Goal: Transaction & Acquisition: Book appointment/travel/reservation

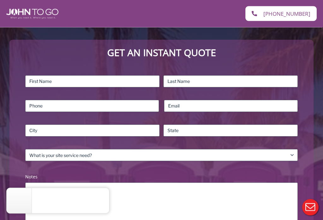
scroll to position [110, 0]
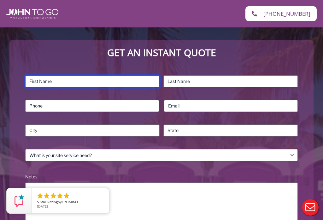
click at [45, 79] on input "First" at bounding box center [92, 81] width 134 height 12
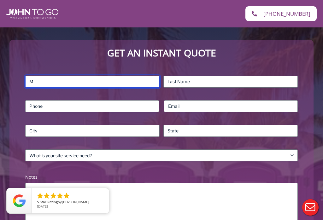
type input "Mark"
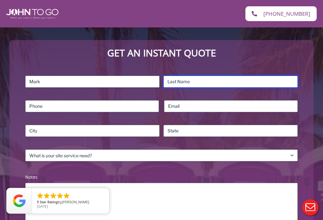
type input "[PERSON_NAME]"
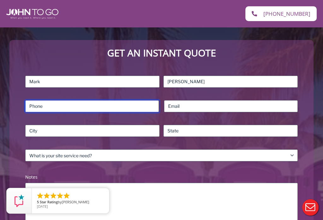
type input "6316262471"
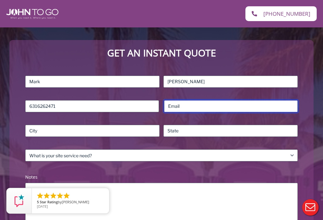
type input "[EMAIL_ADDRESS][DOMAIN_NAME]"
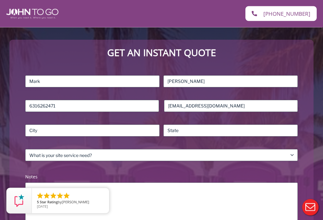
scroll to position [110, 0]
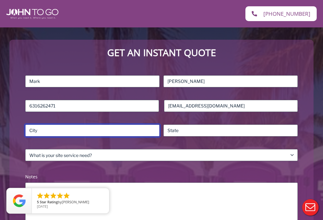
click at [121, 129] on input "City" at bounding box center [92, 131] width 134 height 12
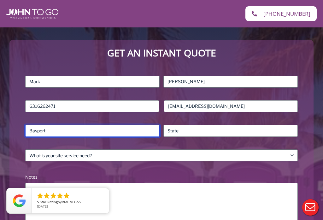
type input "Bayport"
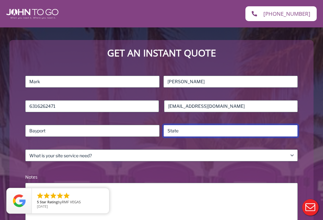
click at [219, 131] on input "State / Province / Region" at bounding box center [230, 131] width 134 height 12
type input "NY"
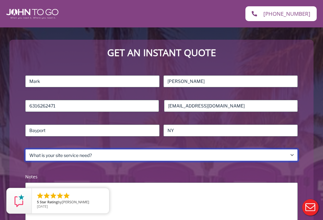
click at [102, 155] on select "What is your site service need? Consumer Construction – Commercial Construction…" at bounding box center [161, 155] width 273 height 12
select select "Residential"
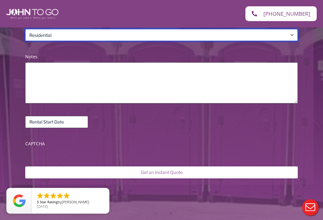
scroll to position [231, 0]
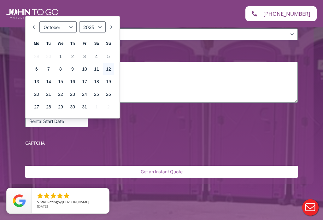
click at [84, 93] on link "24" at bounding box center [84, 94] width 11 height 12
type input "[DATE]"
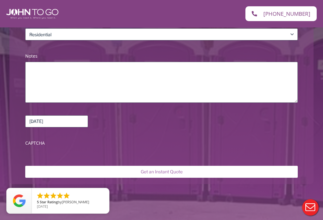
click at [178, 169] on input "Get an Instant Quote" at bounding box center [161, 172] width 273 height 12
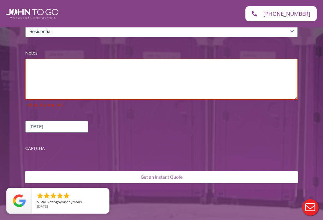
scroll to position [268, 0]
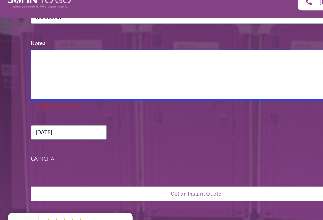
click at [43, 54] on textarea "Notes (Required)" at bounding box center [161, 74] width 273 height 41
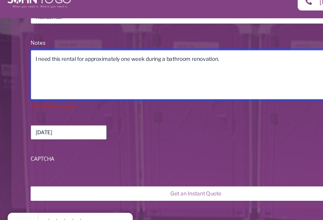
type textarea "I need this rental for approximately one week during a bathroom renovation."
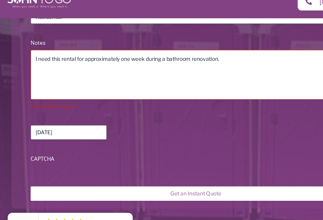
click at [185, 166] on input "Get an Instant Quote" at bounding box center [161, 172] width 273 height 12
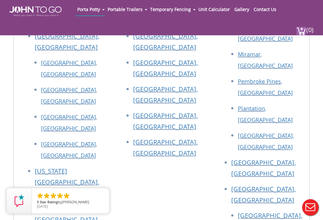
scroll to position [349, 0]
